Goal: Check status: Check status

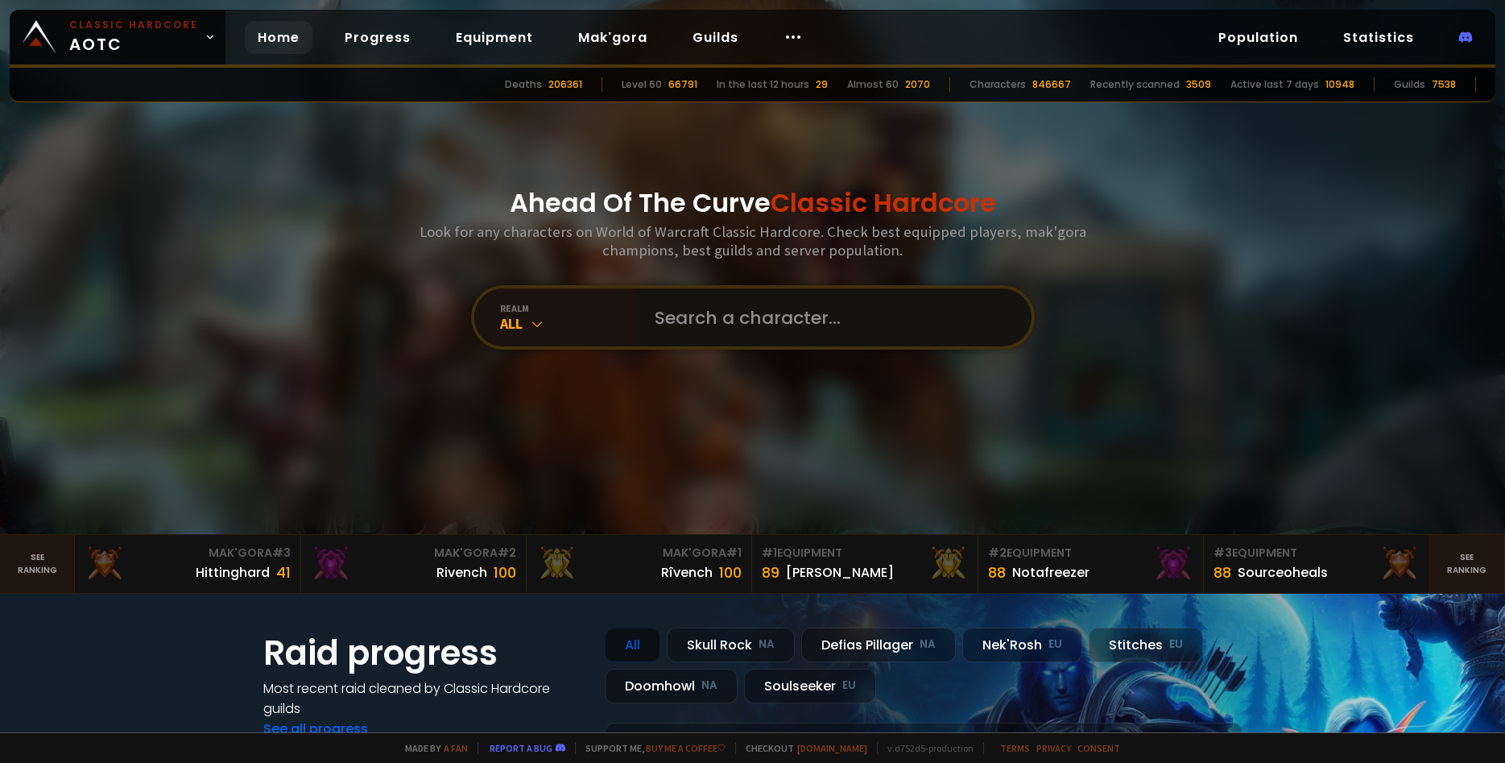
click at [748, 323] on input "text" at bounding box center [828, 317] width 367 height 58
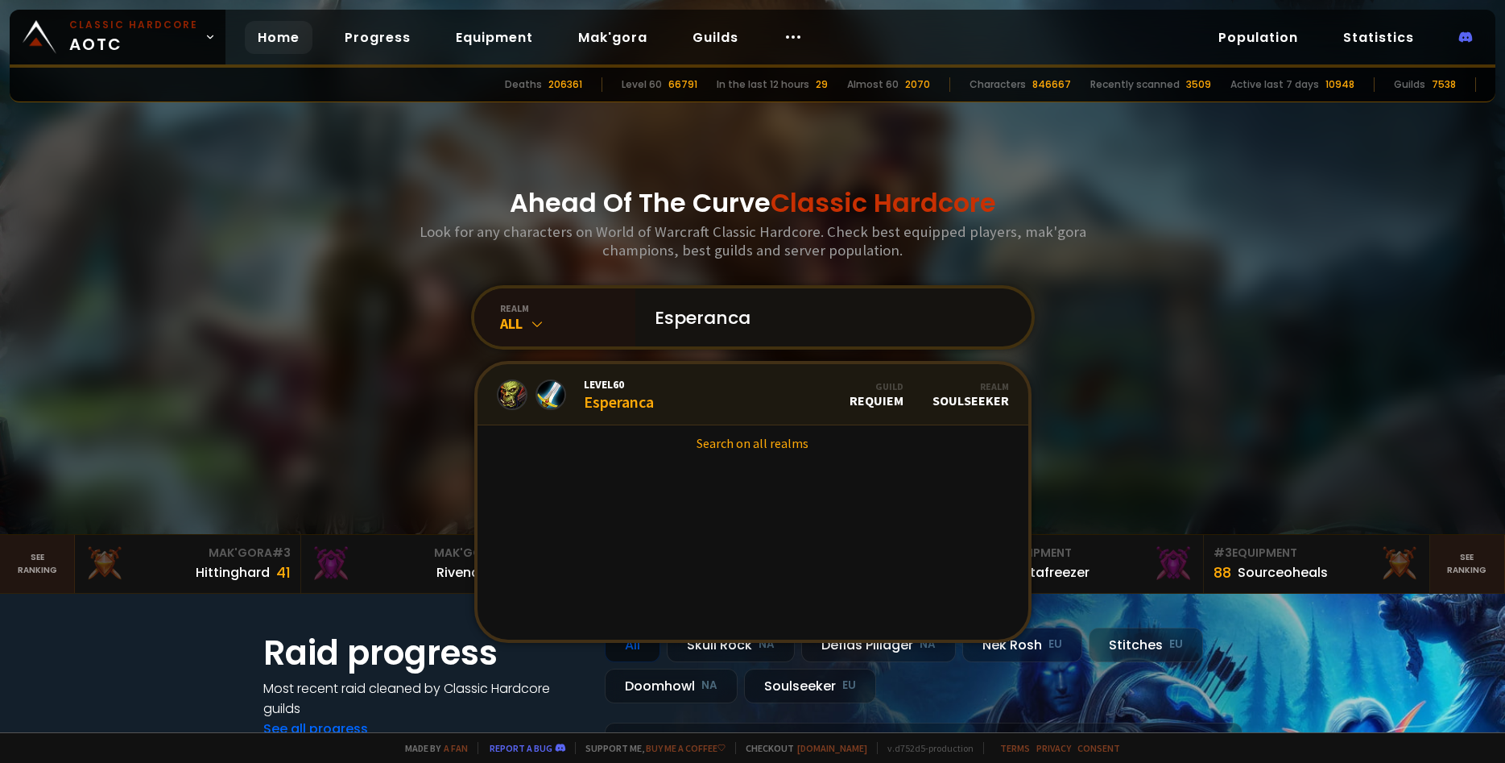
type input "Esperanca"
click at [771, 399] on link "Level 60 Esperanca Guild Requiem Realm Soulseeker" at bounding box center [753, 394] width 551 height 61
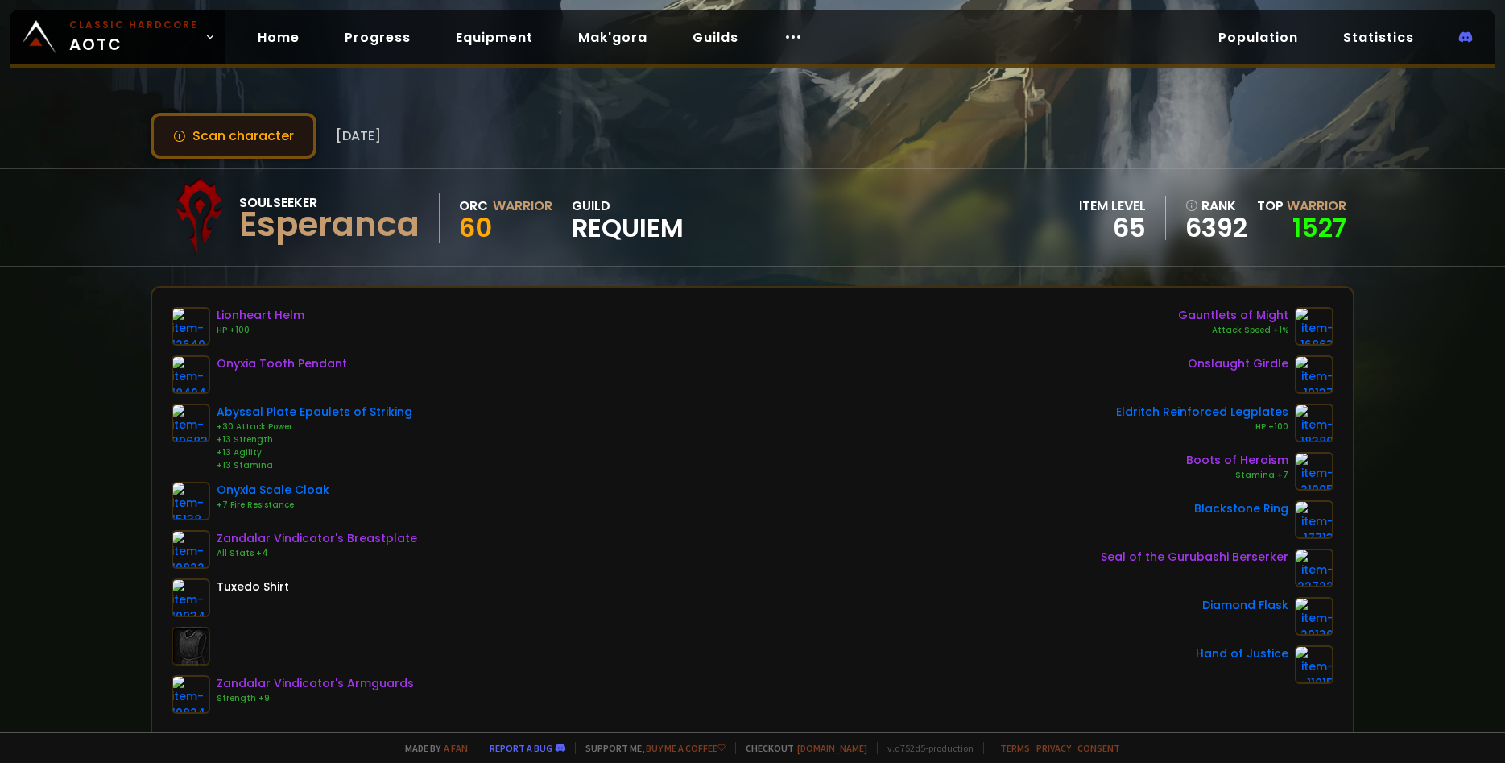
click at [264, 140] on button "Scan character" at bounding box center [234, 136] width 166 height 46
click at [287, 152] on button "Scan character" at bounding box center [234, 136] width 166 height 46
click at [261, 137] on button "Scan character" at bounding box center [234, 136] width 166 height 46
click at [264, 140] on button "Scan character" at bounding box center [234, 136] width 166 height 46
click at [264, 139] on button "Scan character" at bounding box center [234, 136] width 166 height 46
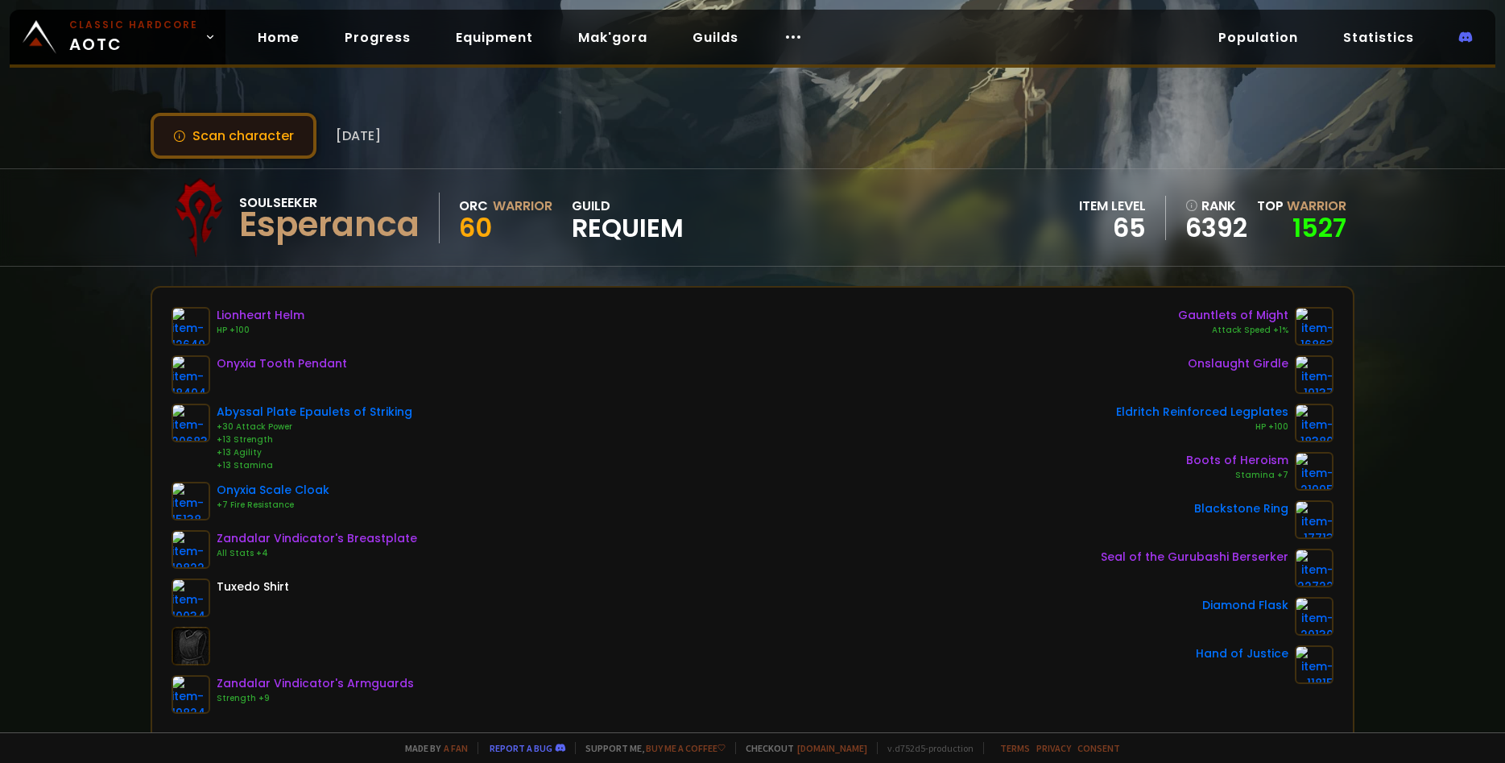
click at [218, 123] on button "Scan character" at bounding box center [234, 136] width 166 height 46
click at [290, 119] on button "Scan character" at bounding box center [234, 136] width 166 height 46
click at [289, 119] on button "Scan character" at bounding box center [234, 136] width 166 height 46
click at [288, 122] on button "Scan character" at bounding box center [234, 136] width 166 height 46
click at [322, 237] on div "Esperanca" at bounding box center [329, 225] width 180 height 24
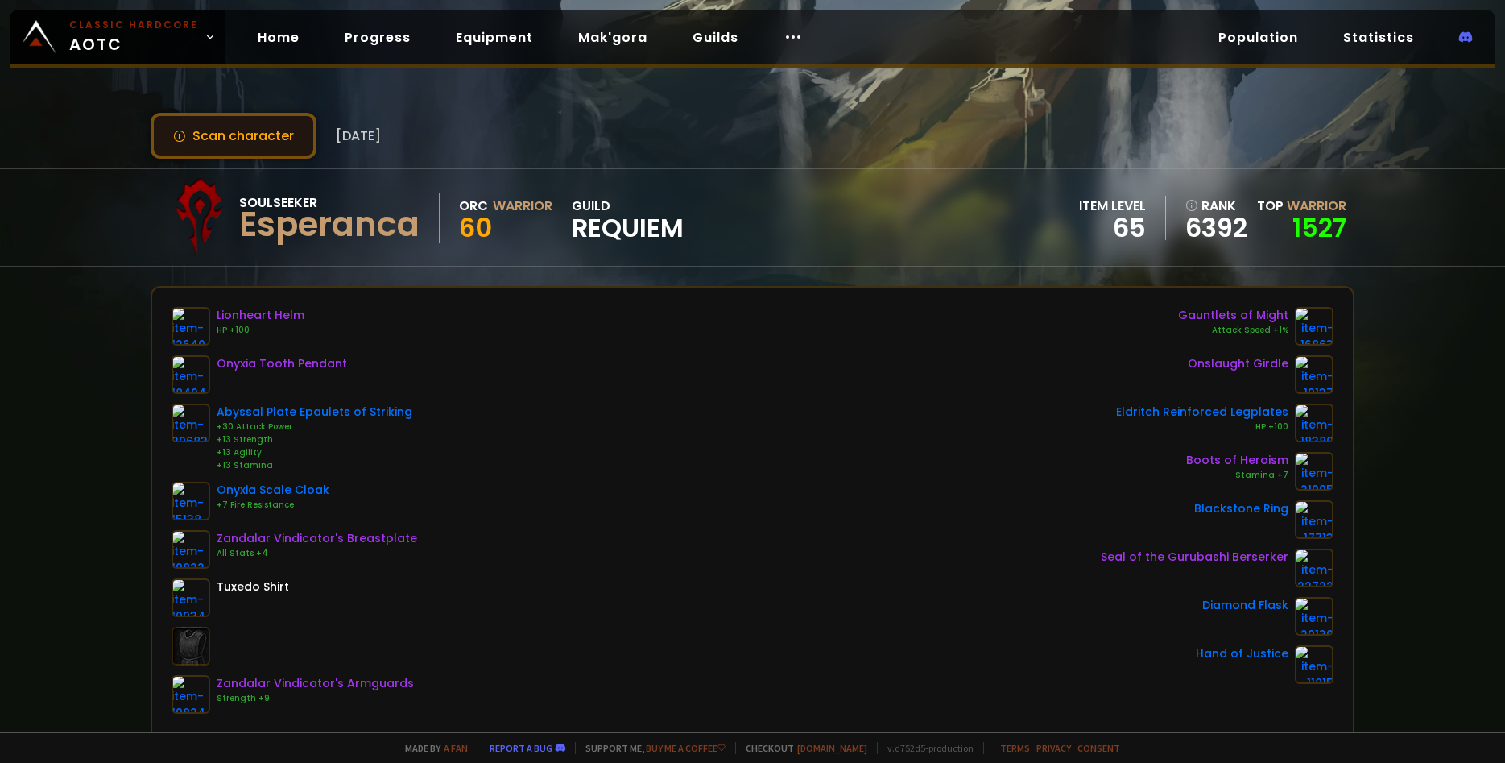
click at [230, 155] on button "Scan character" at bounding box center [234, 136] width 166 height 46
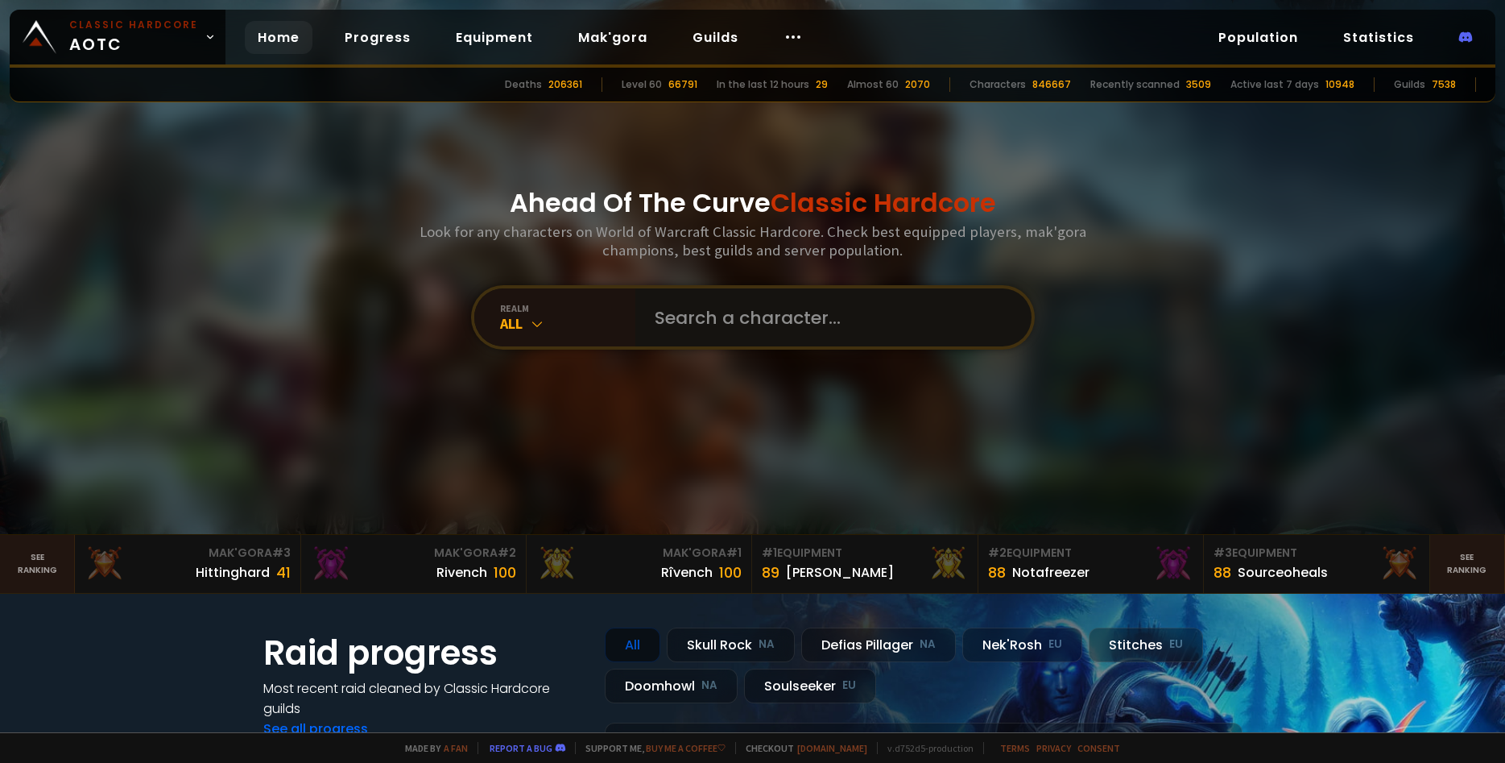
click at [702, 309] on input "text" at bounding box center [828, 317] width 367 height 58
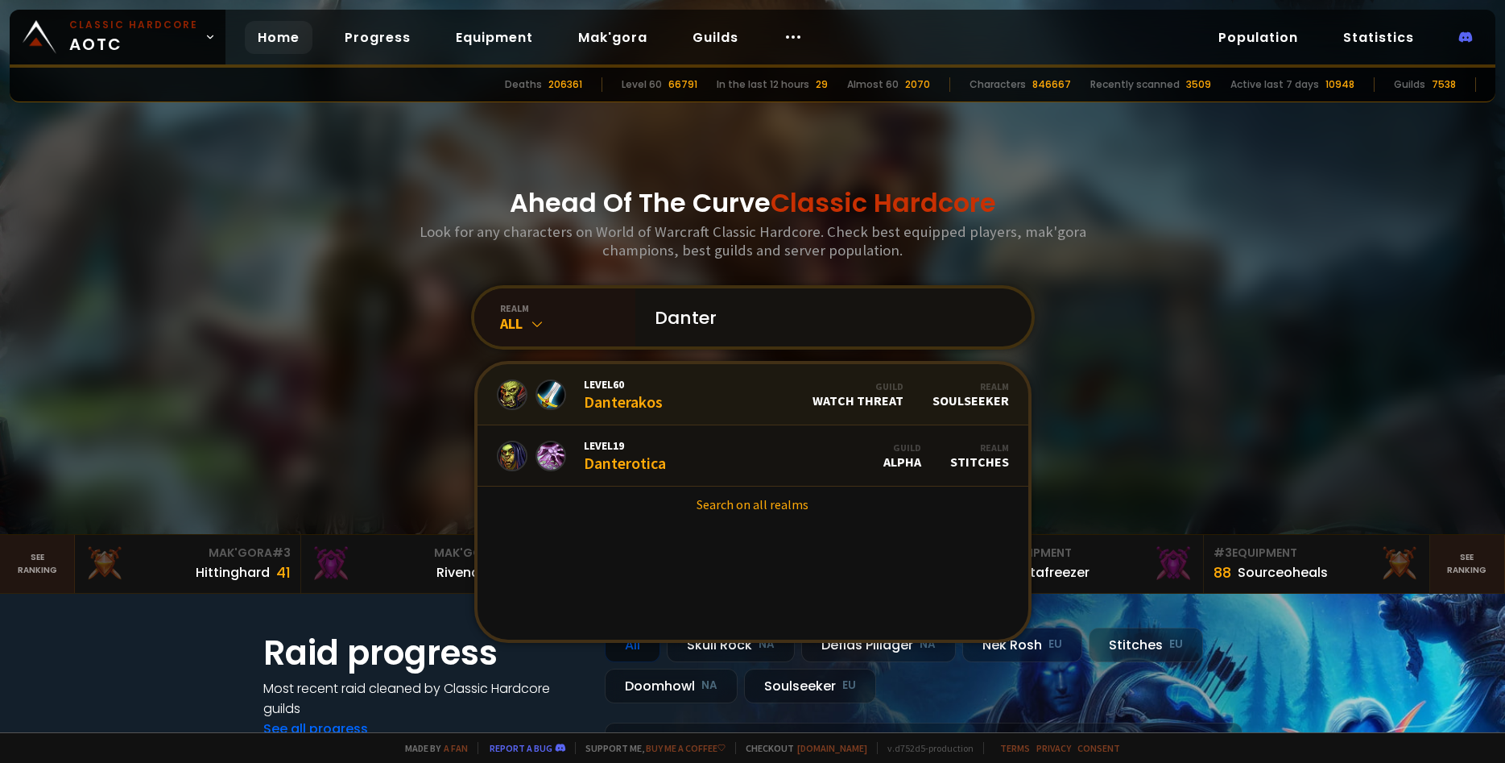
type input "Danter"
click at [590, 387] on span "Level 60" at bounding box center [623, 384] width 79 height 14
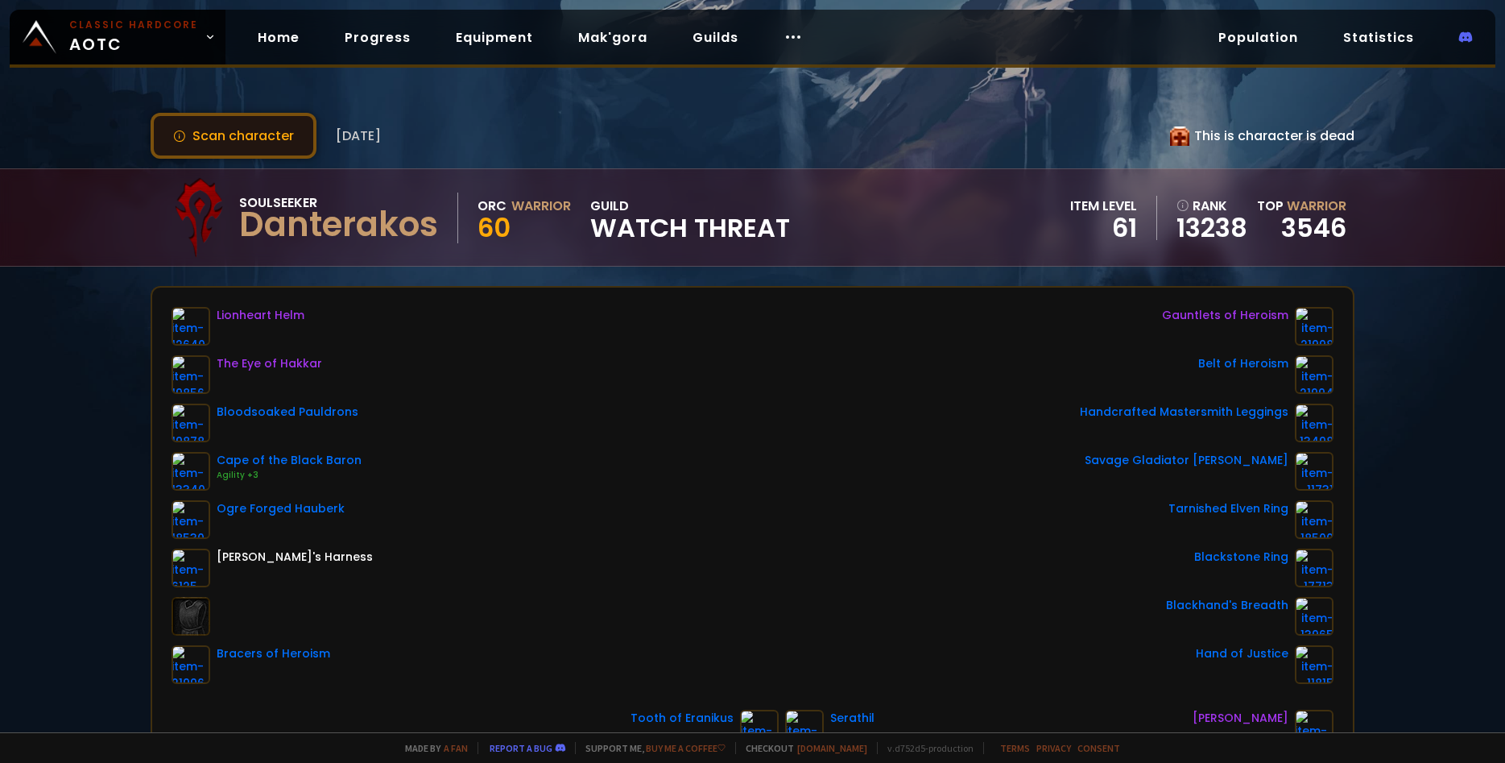
click at [222, 155] on button "Scan character" at bounding box center [234, 136] width 166 height 46
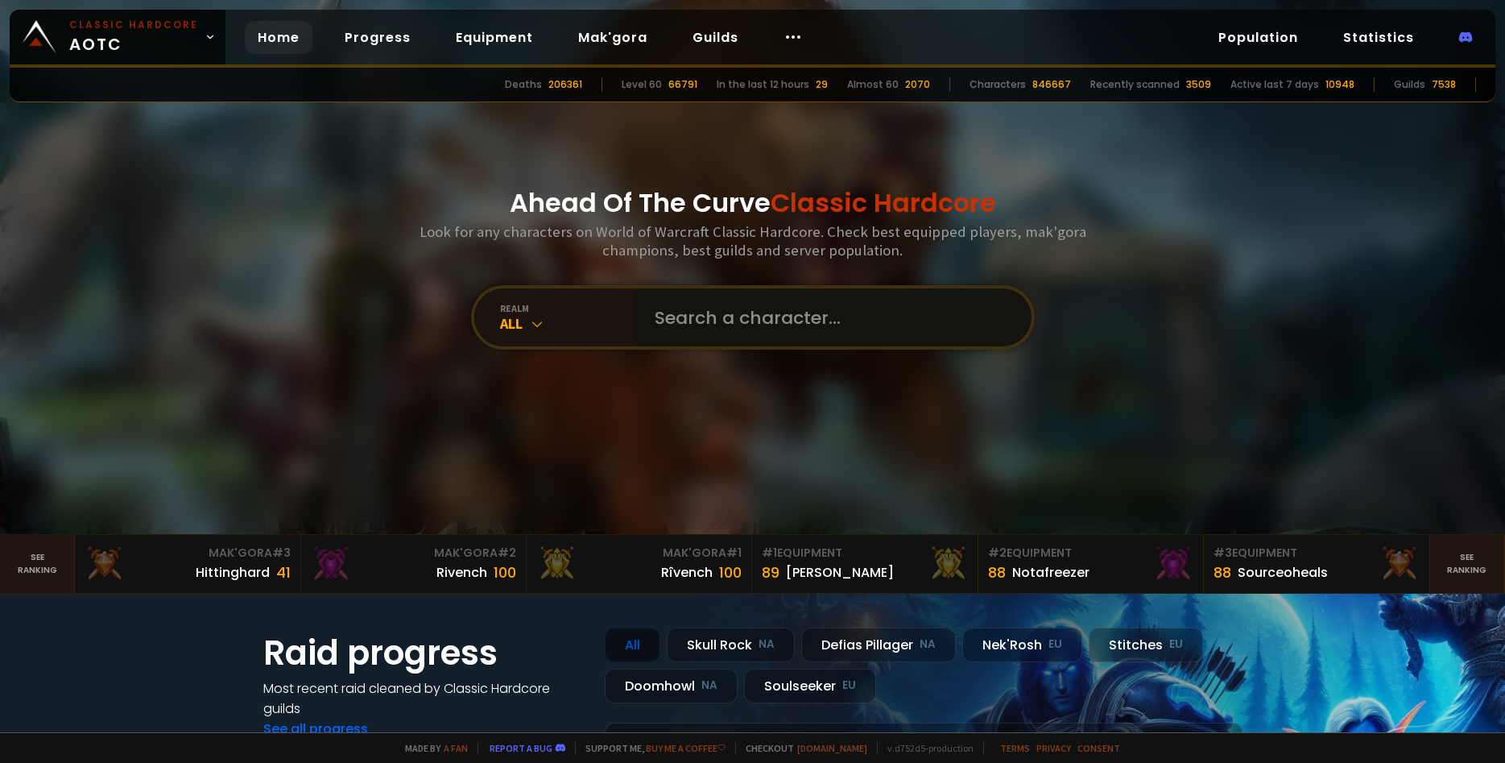
click at [756, 314] on input "text" at bounding box center [828, 317] width 367 height 58
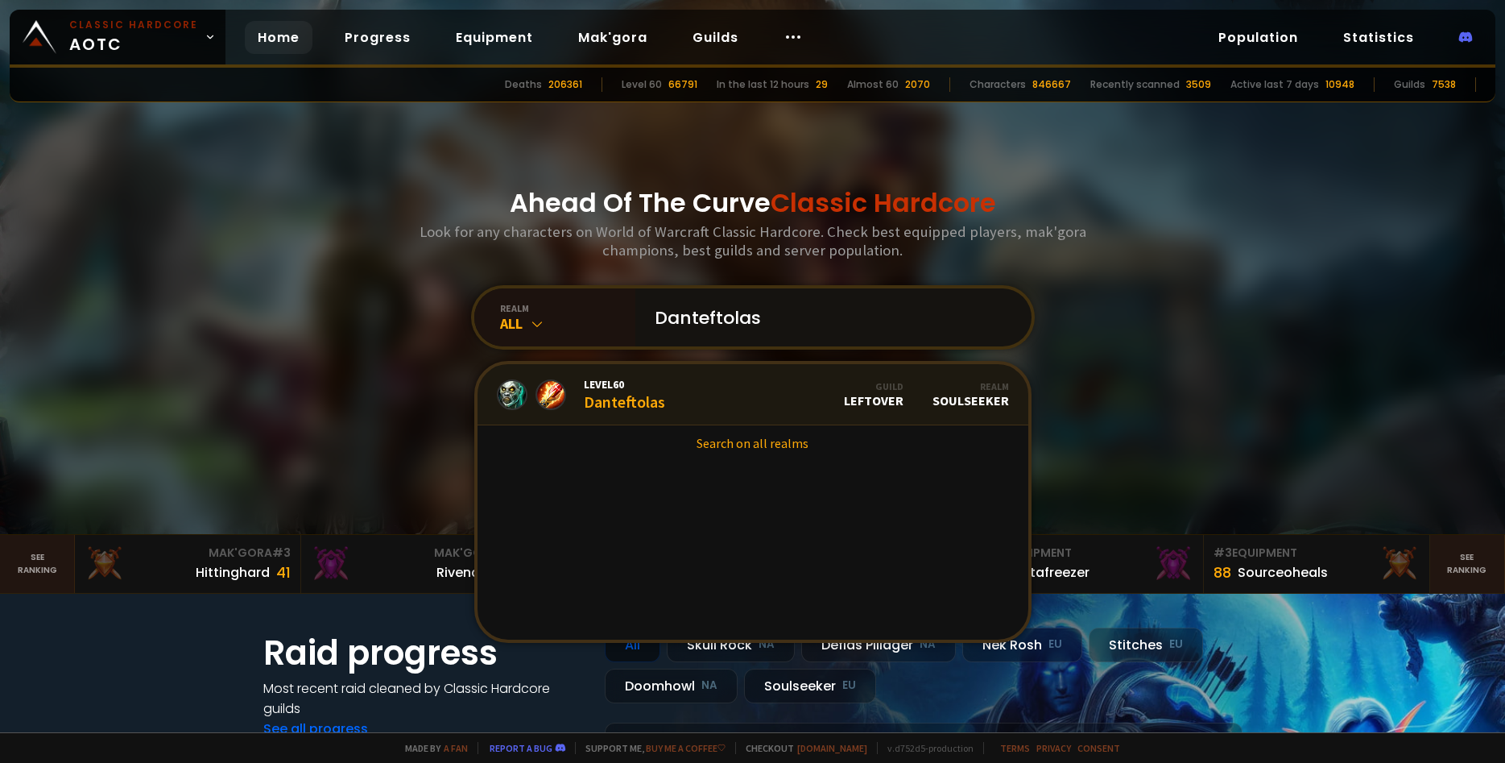
type input "Danteftolas"
click at [640, 398] on div "Level 60 Danteftolas" at bounding box center [624, 394] width 81 height 35
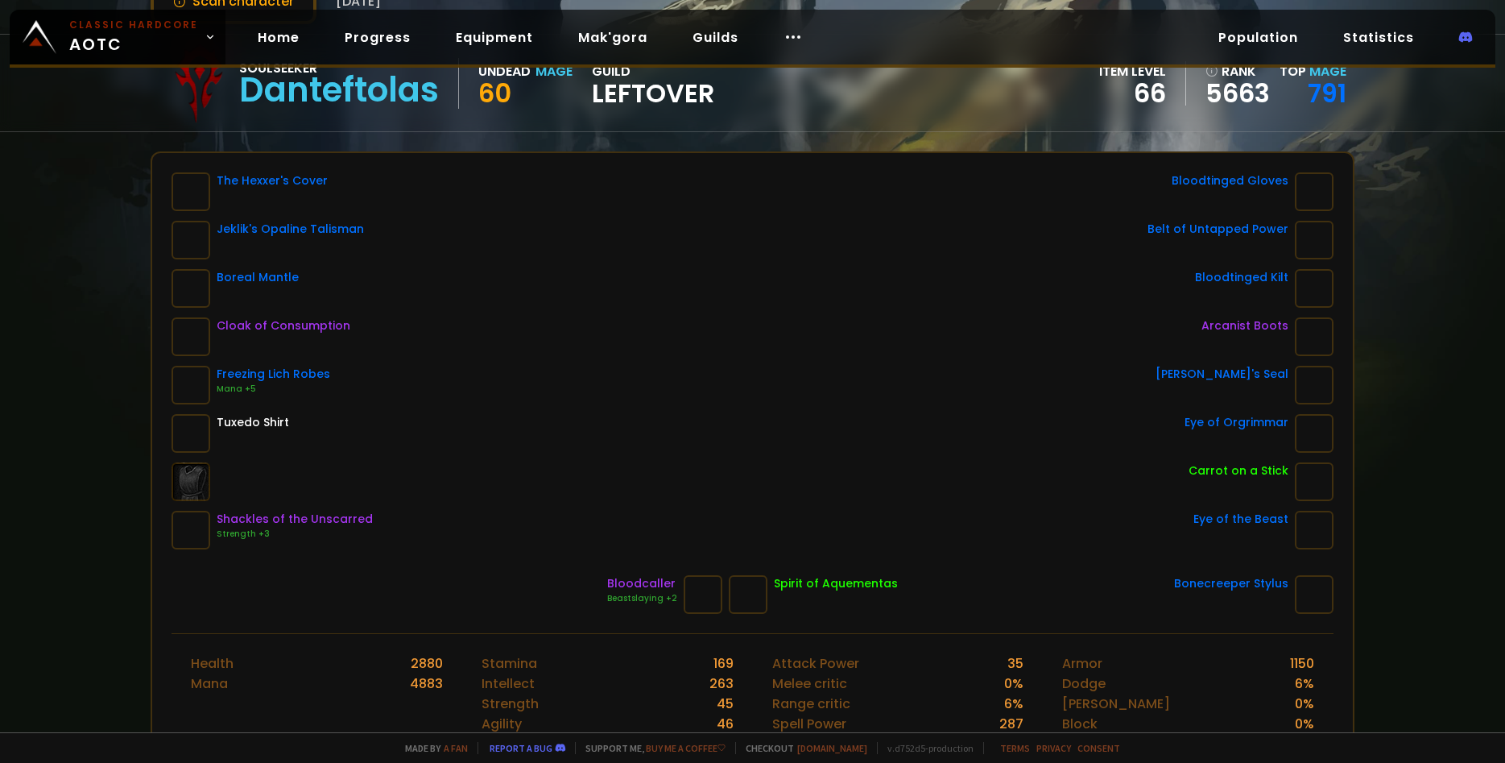
scroll to position [333, 0]
